Goal: Task Accomplishment & Management: Use online tool/utility

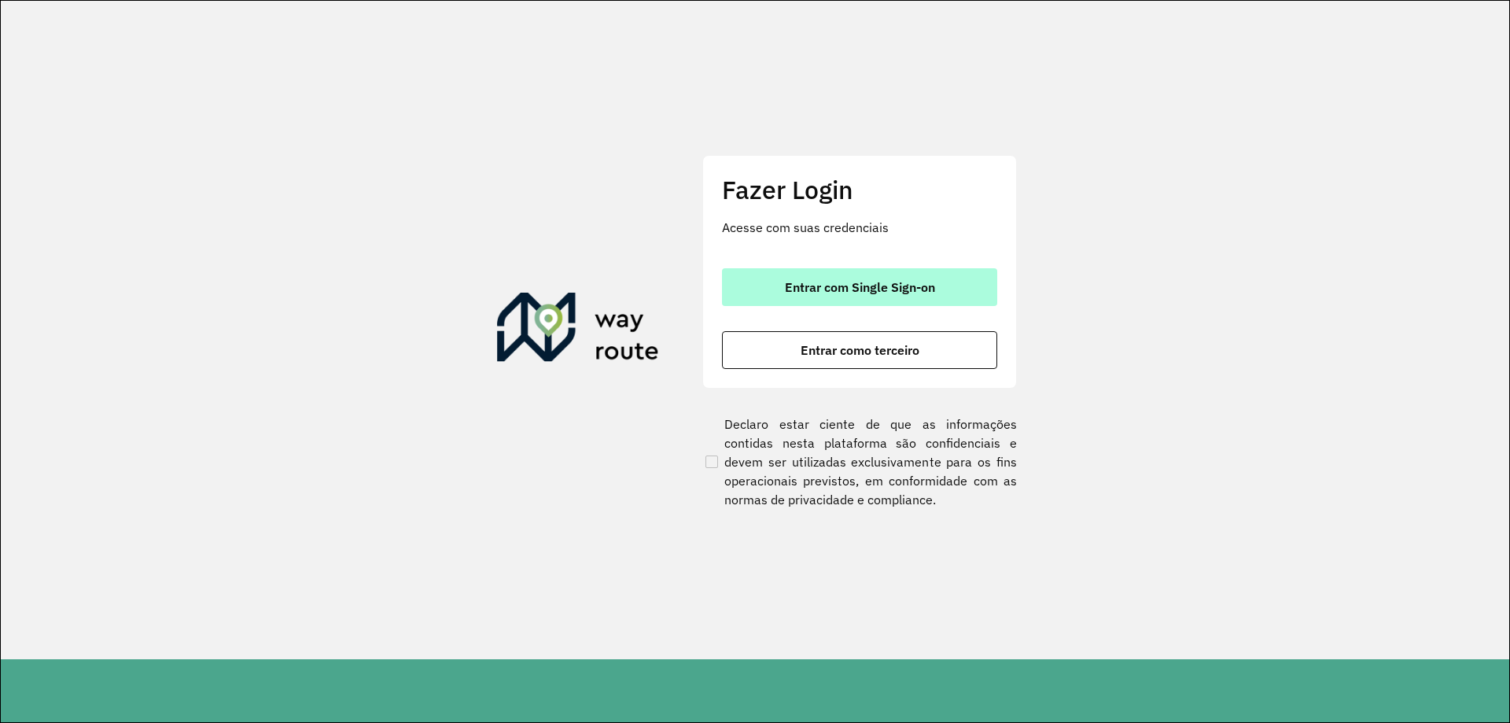
click at [881, 292] on span "Entrar com Single Sign-on" at bounding box center [860, 287] width 150 height 13
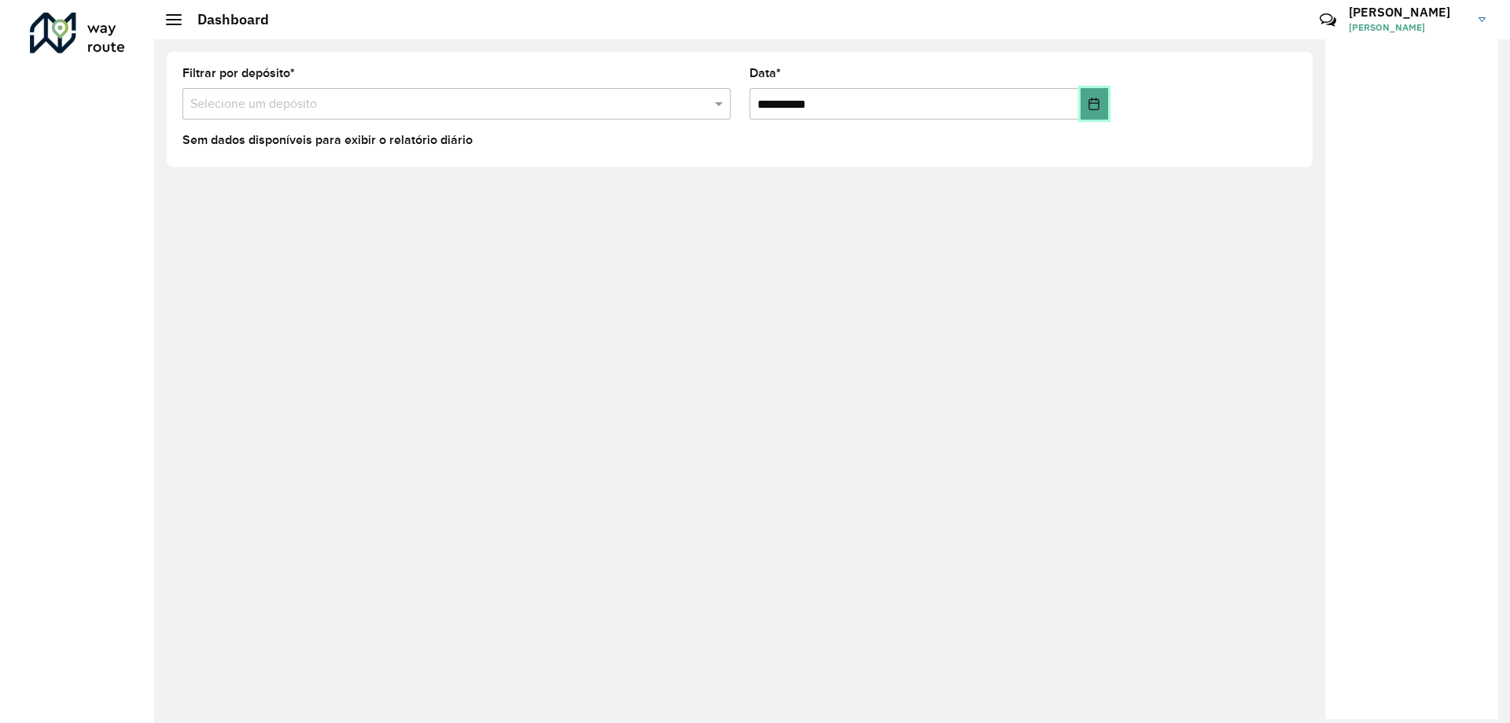
click at [1087, 90] on button "Choose Date" at bounding box center [1094, 103] width 28 height 31
